Goal: Task Accomplishment & Management: Manage account settings

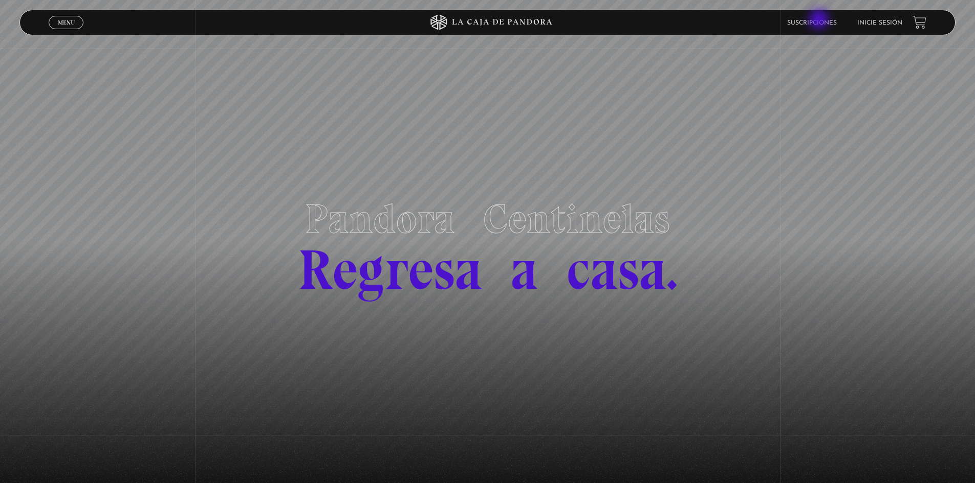
click at [809, 20] on link "Suscripciones" at bounding box center [812, 23] width 50 height 6
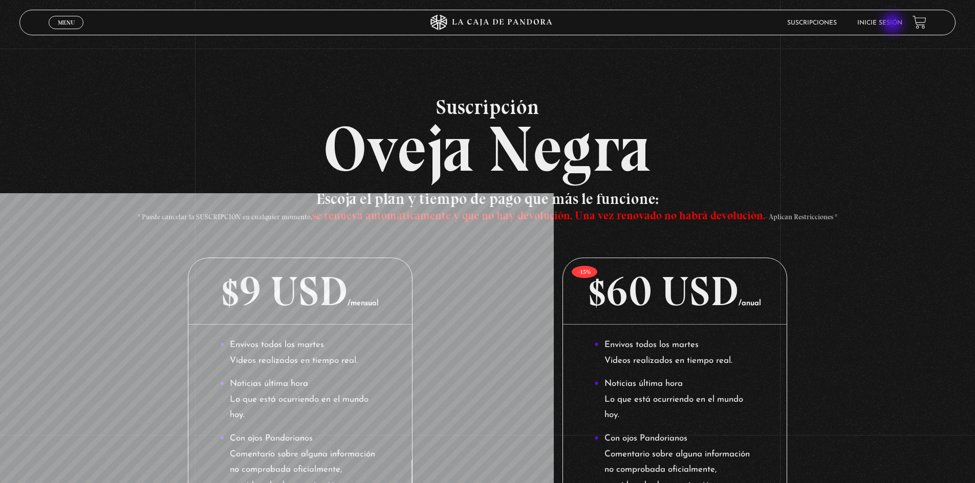
click at [893, 24] on link "Inicie sesión" at bounding box center [879, 23] width 45 height 6
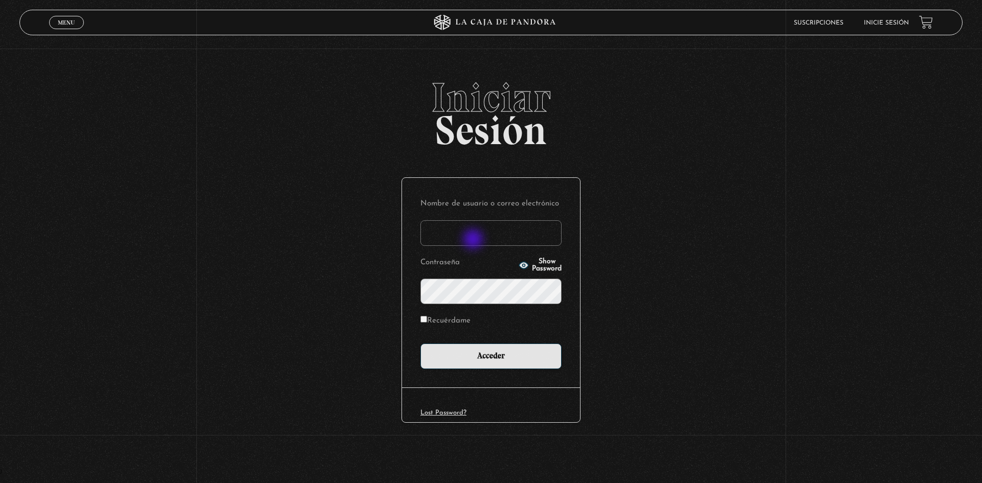
click at [476, 240] on input "Nombre de usuario o correo electrónico" at bounding box center [491, 234] width 141 height 26
type input "[EMAIL_ADDRESS][DOMAIN_NAME]"
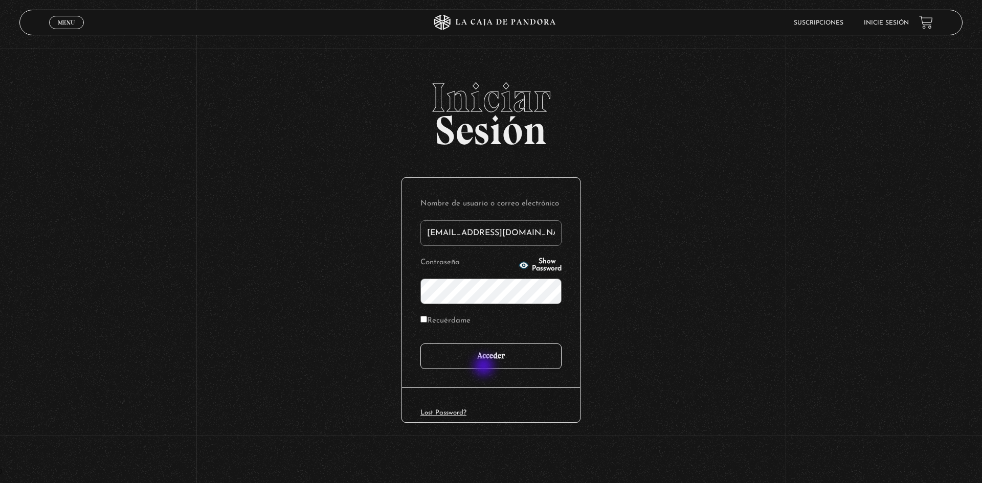
click at [485, 367] on input "Acceder" at bounding box center [491, 357] width 141 height 26
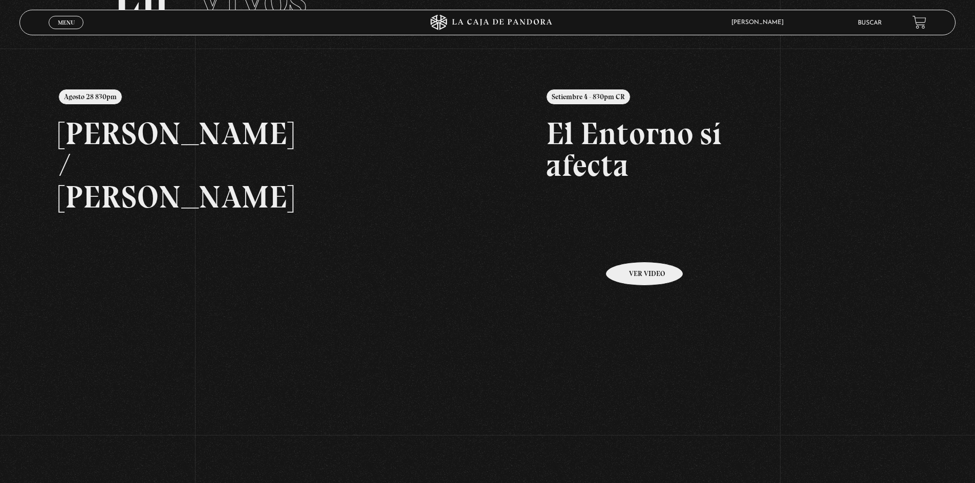
scroll to position [119, 0]
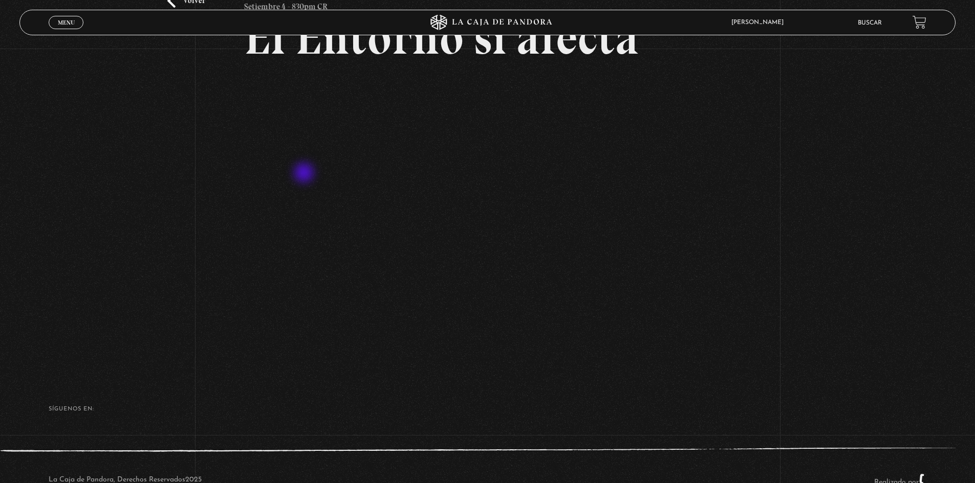
scroll to position [85, 0]
